Goal: Information Seeking & Learning: Learn about a topic

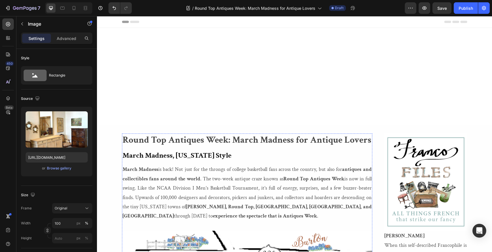
scroll to position [1826, 0]
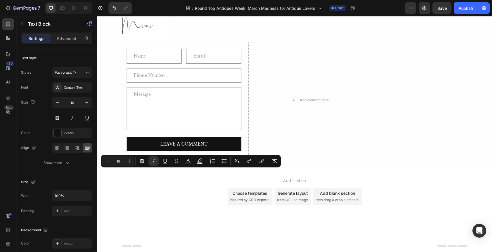
drag, startPoint x: 262, startPoint y: 171, endPoint x: 123, endPoint y: 172, distance: 138.7
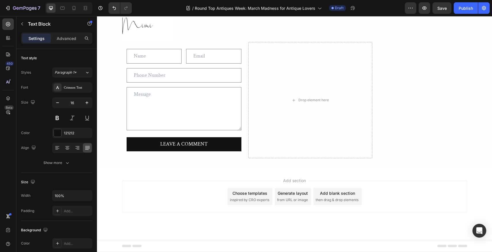
drag, startPoint x: 163, startPoint y: 208, endPoint x: 124, endPoint y: 208, distance: 39.4
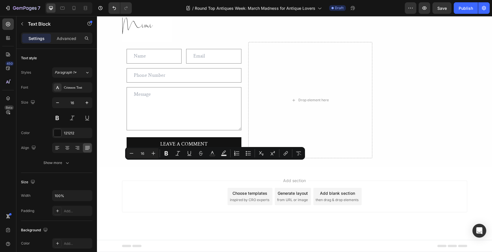
drag, startPoint x: 209, startPoint y: 165, endPoint x: 223, endPoint y: 166, distance: 13.9
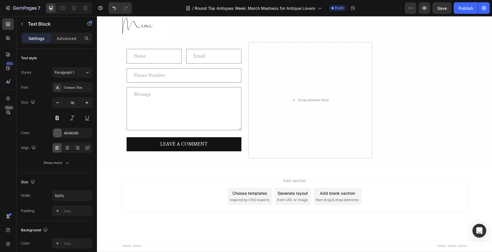
scroll to position [2049, 0]
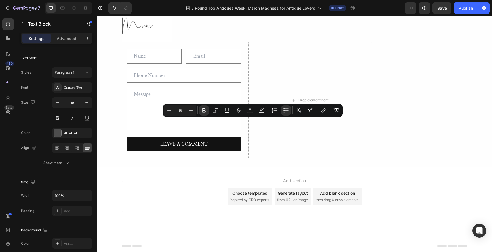
drag, startPoint x: 197, startPoint y: 163, endPoint x: 128, endPoint y: 119, distance: 81.9
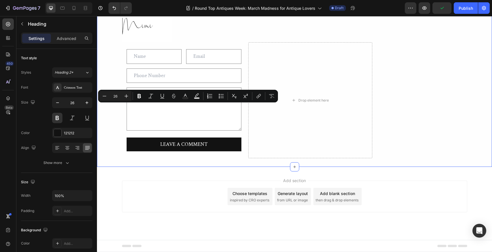
drag, startPoint x: 202, startPoint y: 108, endPoint x: 120, endPoint y: 110, distance: 82.3
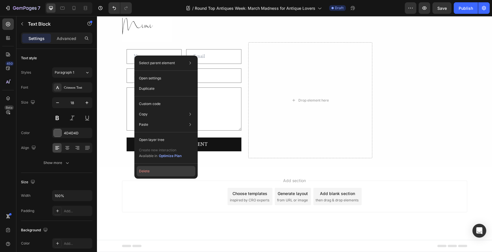
click at [146, 170] on button "Delete" at bounding box center [166, 171] width 59 height 10
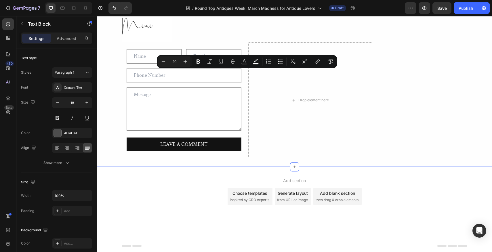
drag, startPoint x: 157, startPoint y: 103, endPoint x: 120, endPoint y: 76, distance: 46.5
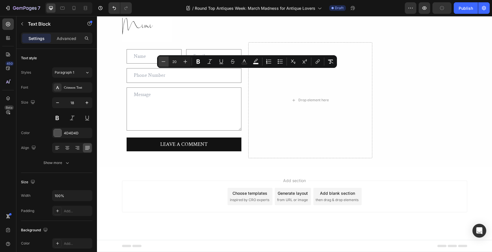
click at [162, 60] on icon "Editor contextual toolbar" at bounding box center [164, 62] width 6 height 6
type input "18"
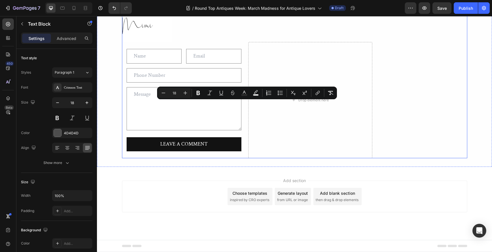
scroll to position [1929, 0]
